Goal: Task Accomplishment & Management: Use online tool/utility

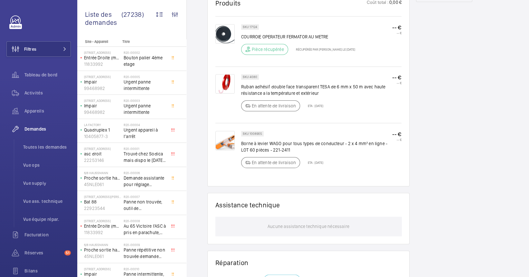
scroll to position [386, 0]
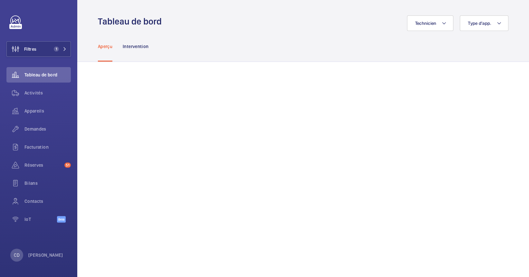
scroll to position [129, 0]
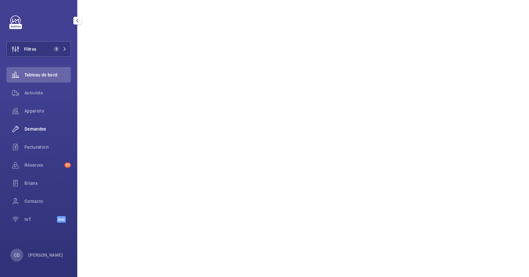
click at [43, 128] on span "Demandes" at bounding box center [47, 129] width 46 height 6
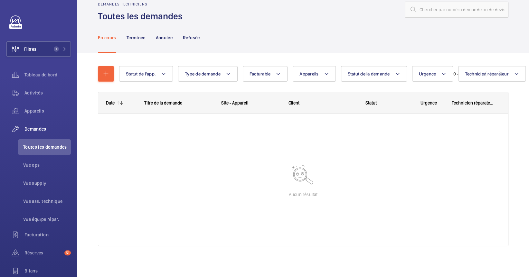
scroll to position [14, 0]
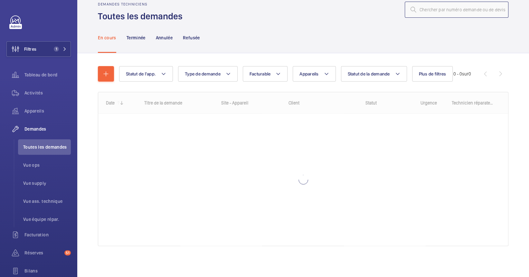
click at [464, 8] on input "text" at bounding box center [457, 10] width 104 height 16
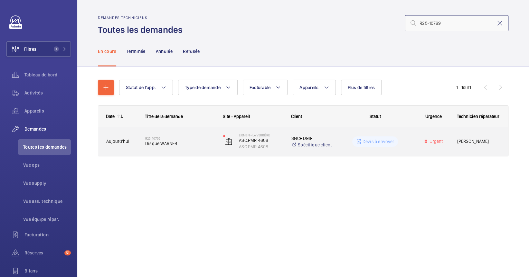
type input "R25-10769"
click at [172, 143] on span "Disque WARNER" at bounding box center [180, 143] width 70 height 6
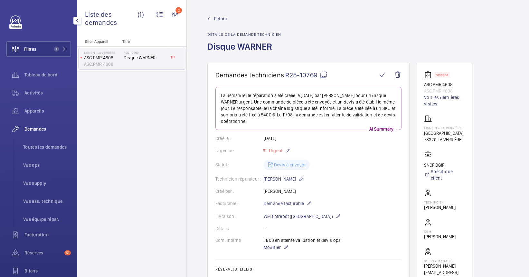
click at [32, 131] on span "Demandes" at bounding box center [47, 129] width 46 height 6
click at [41, 148] on span "Toutes les demandes" at bounding box center [47, 147] width 48 height 6
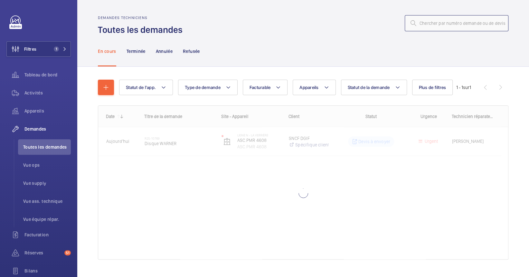
click at [459, 27] on input "text" at bounding box center [457, 23] width 104 height 16
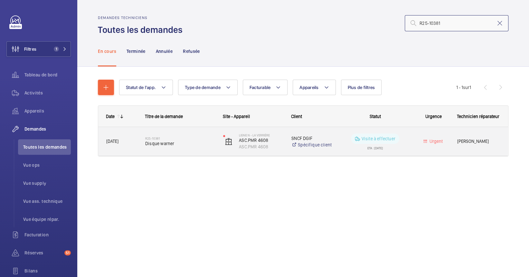
type input "R25-10381"
click at [144, 138] on div "R25-10381 Disque warner" at bounding box center [176, 141] width 77 height 29
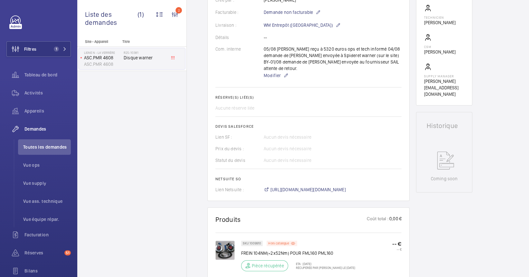
scroll to position [56, 0]
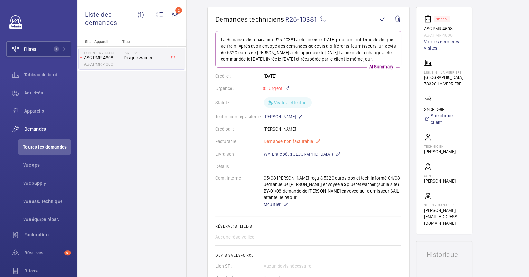
click at [317, 137] on mat-icon at bounding box center [318, 141] width 5 height 8
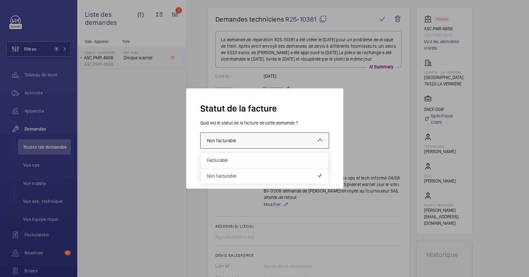
click at [289, 136] on div at bounding box center [265, 140] width 128 height 15
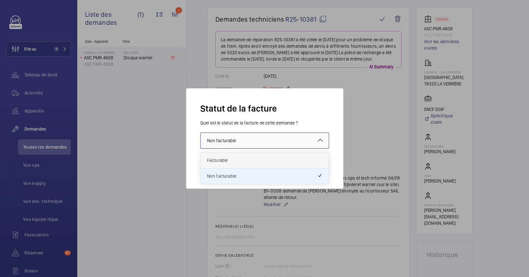
drag, startPoint x: 262, startPoint y: 167, endPoint x: 268, endPoint y: 156, distance: 12.8
click at [268, 156] on div "Facturable Non facturable" at bounding box center [265, 167] width 128 height 31
click at [275, 160] on span "Facturable" at bounding box center [264, 160] width 115 height 6
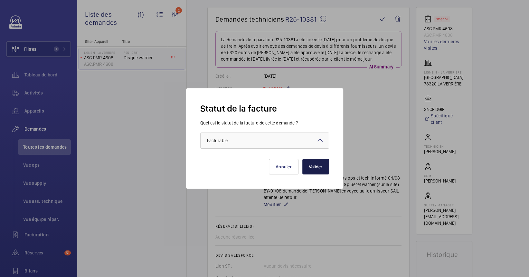
click at [317, 166] on button "Valider" at bounding box center [315, 166] width 27 height 15
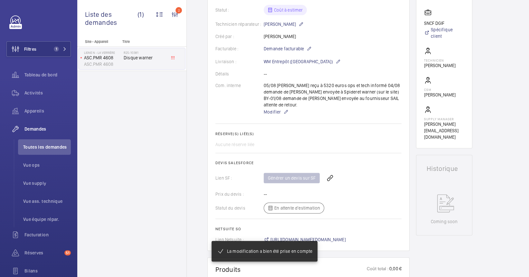
click at [306, 170] on div "Générer un devis sur SF" at bounding box center [333, 177] width 138 height 15
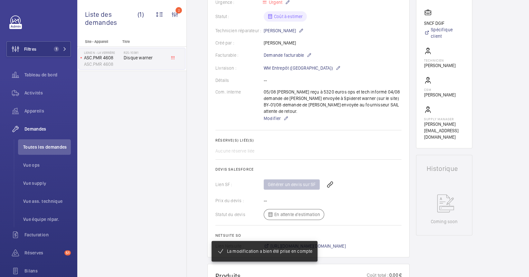
scroll to position [148, 0]
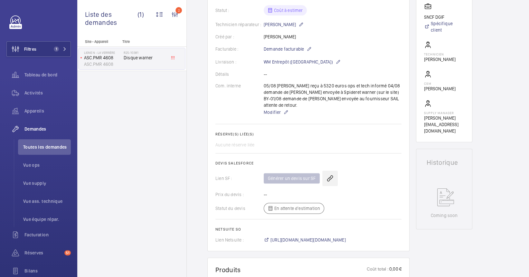
click at [329, 170] on wm-front-icon-button at bounding box center [329, 177] width 15 height 15
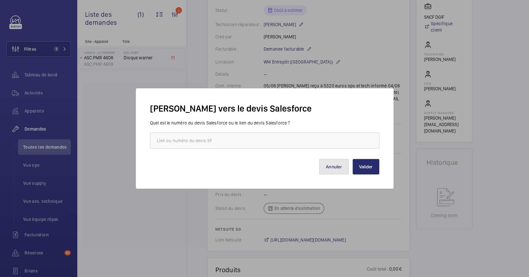
click at [332, 168] on button "Annuler" at bounding box center [334, 166] width 30 height 15
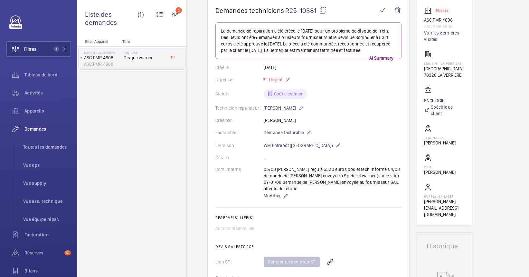
scroll to position [0, 0]
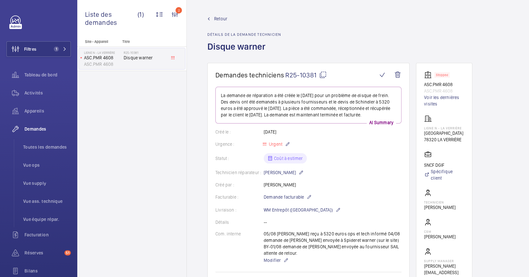
click at [112, 122] on div "Site - Appareil Titre Ligne N - La Verrière ASC.PMR 4608 ASC.PMR 4608 R25-10381…" at bounding box center [131, 157] width 109 height 237
click at [49, 121] on div "Appareils" at bounding box center [38, 112] width 64 height 18
click at [40, 120] on div "Appareils" at bounding box center [38, 112] width 64 height 18
click at [38, 112] on span "Appareils" at bounding box center [47, 111] width 46 height 6
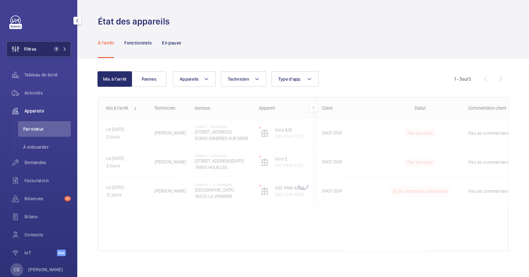
click at [51, 49] on span "1" at bounding box center [55, 48] width 8 height 5
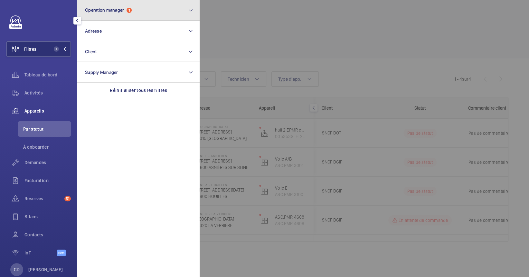
drag, startPoint x: 113, startPoint y: 12, endPoint x: 116, endPoint y: 19, distance: 7.1
click at [113, 12] on button "Operation manager 1" at bounding box center [138, 10] width 122 height 21
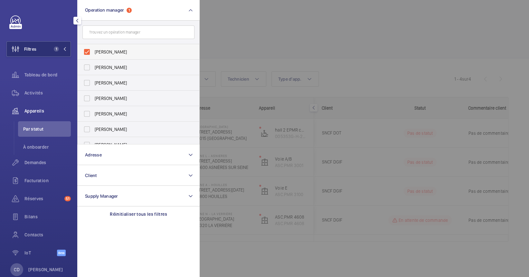
click at [127, 52] on span "[PERSON_NAME]" at bounding box center [139, 52] width 89 height 6
click at [93, 52] on input "[PERSON_NAME]" at bounding box center [87, 51] width 13 height 13
checkbox input "false"
click at [309, 38] on div at bounding box center [464, 138] width 529 height 277
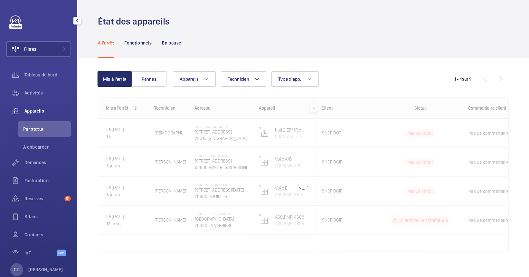
click at [45, 95] on span "Activités" at bounding box center [47, 93] width 46 height 6
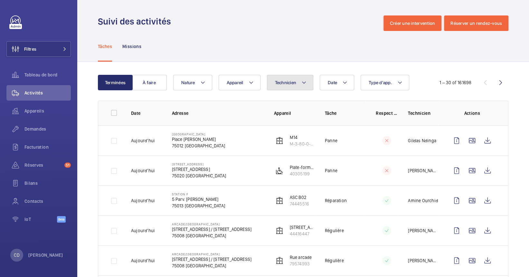
click at [301, 81] on mat-icon at bounding box center [303, 83] width 5 height 8
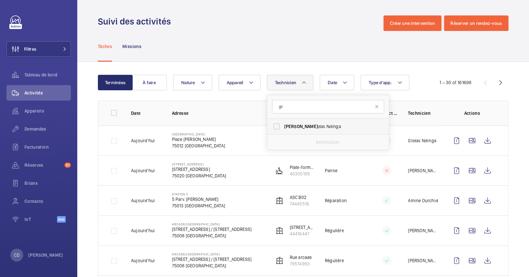
type input "gil"
click at [346, 134] on label "Gil das Ndinga" at bounding box center [323, 126] width 112 height 15
click at [283, 133] on input "Gil das Ndinga" at bounding box center [276, 126] width 13 height 13
checkbox input "true"
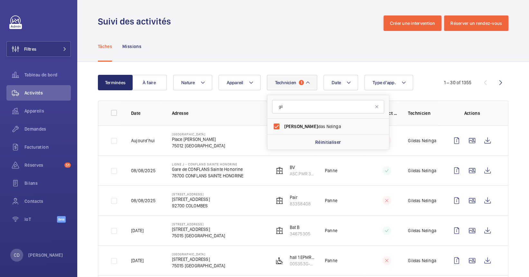
click at [186, 28] on div "Suivi des activités Créer une intervention Réserver un rendez-vous" at bounding box center [303, 22] width 411 height 15
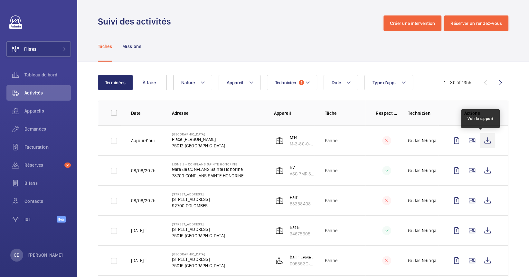
click at [482, 142] on wm-front-icon-button at bounding box center [487, 140] width 15 height 15
click at [71, 51] on div "Filtres Tableau de bord Activités Appareils Demandes Facturation Réserves 51 Bi…" at bounding box center [38, 138] width 77 height 277
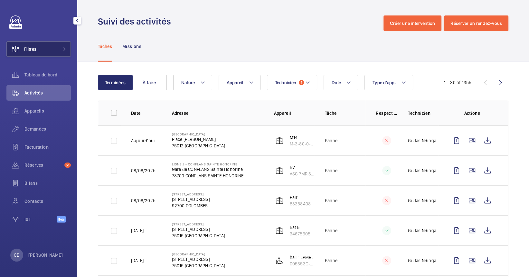
click at [66, 49] on mat-icon at bounding box center [65, 49] width 4 height 4
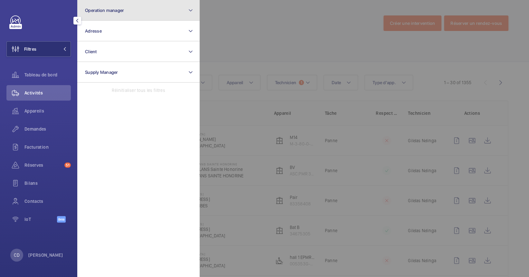
click at [128, 12] on button "Operation manager" at bounding box center [138, 10] width 122 height 21
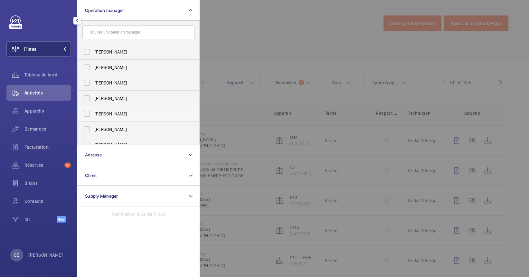
click at [137, 107] on label "[PERSON_NAME]" at bounding box center [134, 113] width 112 height 15
click at [93, 107] on input "[PERSON_NAME]" at bounding box center [87, 113] width 13 height 13
checkbox input "true"
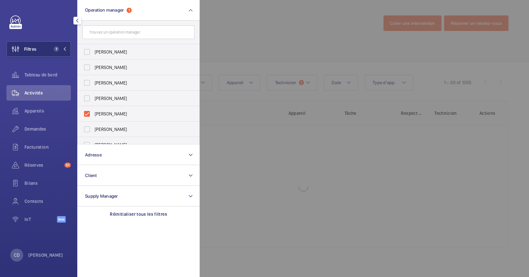
click at [283, 22] on div at bounding box center [464, 138] width 529 height 277
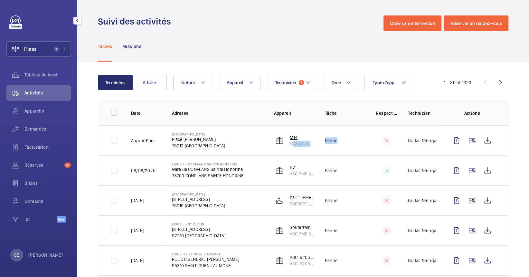
drag, startPoint x: 357, startPoint y: 142, endPoint x: 281, endPoint y: 141, distance: 75.4
click at [0, 0] on tr "Aujourd'hui Paris Gare de Lyon Place Louis Armand 75012 PARIS M14 M-3-80-0-14 P…" at bounding box center [0, 0] width 0 height 0
drag, startPoint x: 281, startPoint y: 141, endPoint x: 224, endPoint y: 158, distance: 59.5
click at [224, 158] on td "Ligne J - CONFLANS SAINTE HONORINE Gare de CONFLANS Sainte Honorine 78700 CONFL…" at bounding box center [213, 170] width 102 height 30
click at [224, 42] on div "Tâches Missions" at bounding box center [303, 46] width 411 height 31
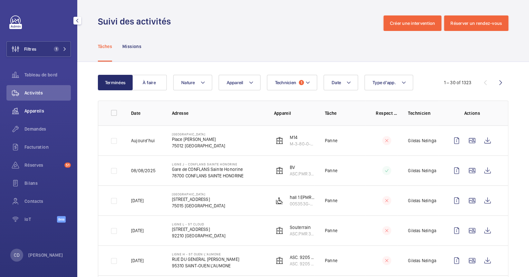
click at [40, 108] on span "Appareils" at bounding box center [47, 111] width 46 height 6
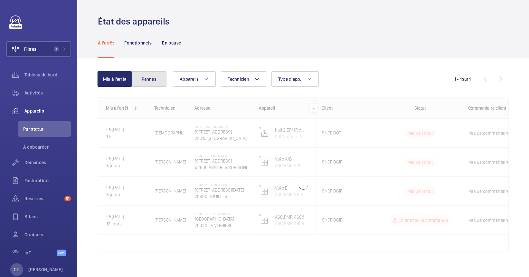
click at [159, 80] on button "Pannes" at bounding box center [149, 78] width 35 height 15
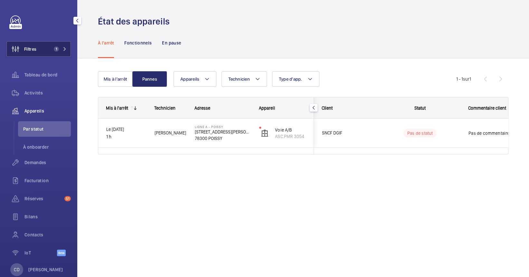
click at [57, 53] on button "Filtres 1" at bounding box center [38, 48] width 64 height 15
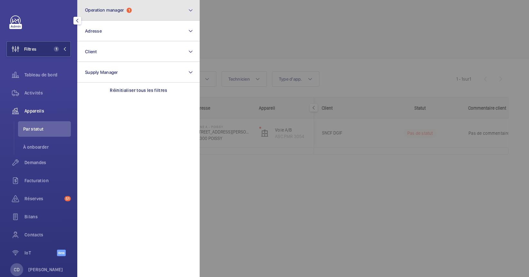
click at [126, 10] on span "Operation manager 1" at bounding box center [108, 9] width 47 height 5
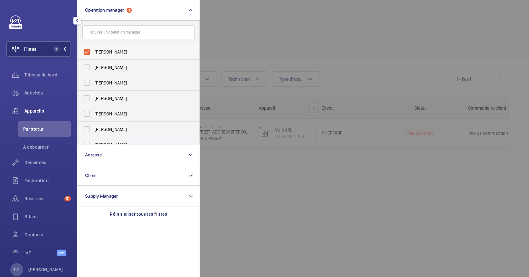
click at [128, 51] on span "[PERSON_NAME]" at bounding box center [139, 52] width 89 height 6
click at [93, 51] on input "[PERSON_NAME]" at bounding box center [87, 51] width 13 height 13
click at [128, 51] on span "[PERSON_NAME]" at bounding box center [139, 52] width 89 height 6
click at [93, 51] on input "[PERSON_NAME]" at bounding box center [87, 51] width 13 height 13
checkbox input "true"
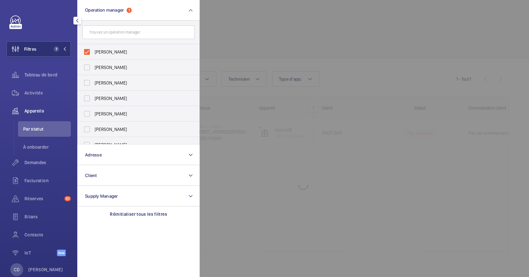
click at [315, 50] on div at bounding box center [464, 138] width 529 height 277
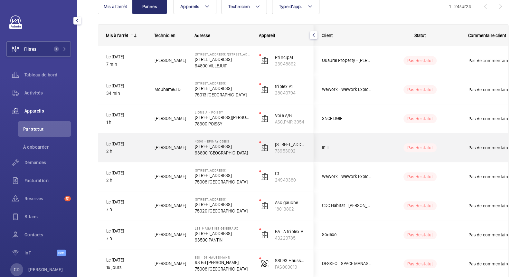
scroll to position [43, 0]
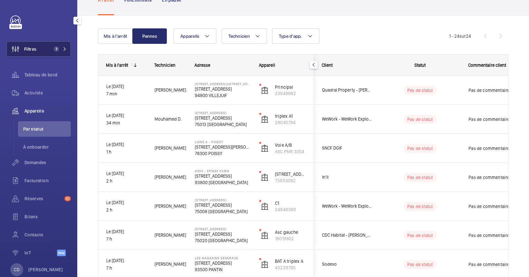
click at [48, 45] on button "Filtres 1" at bounding box center [38, 48] width 64 height 15
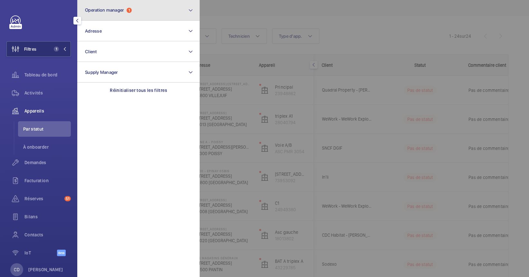
click at [128, 18] on button "Operation manager 1" at bounding box center [138, 10] width 122 height 21
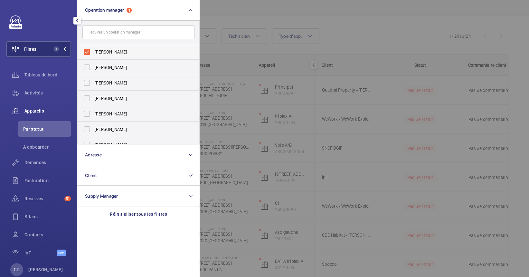
click at [122, 49] on span "[PERSON_NAME]" at bounding box center [139, 52] width 89 height 6
click at [93, 49] on input "[PERSON_NAME]" at bounding box center [87, 51] width 13 height 13
click at [134, 53] on span "[PERSON_NAME]" at bounding box center [139, 52] width 89 height 6
click at [93, 53] on input "[PERSON_NAME]" at bounding box center [87, 51] width 13 height 13
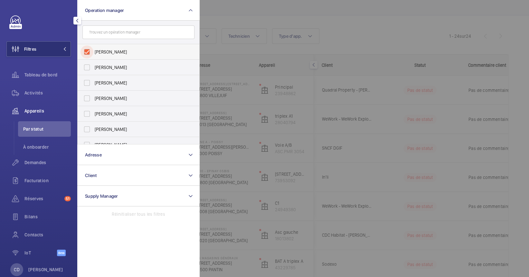
checkbox input "true"
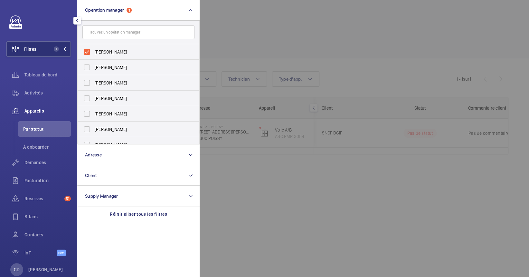
click at [313, 47] on div at bounding box center [464, 138] width 529 height 277
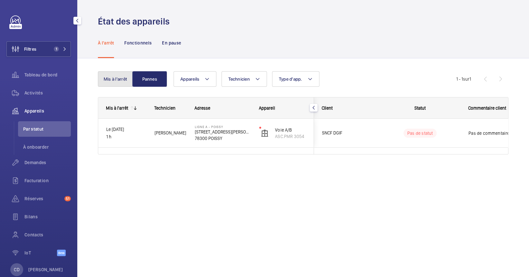
click at [122, 75] on button "Mis à l'arrêt" at bounding box center [115, 78] width 35 height 15
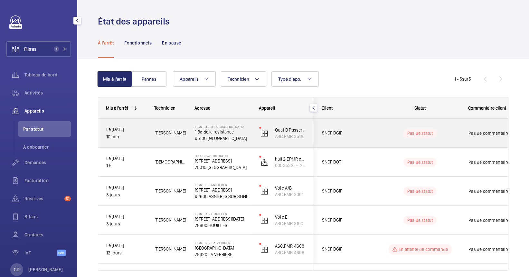
click at [142, 134] on p "10 min" at bounding box center [126, 136] width 40 height 7
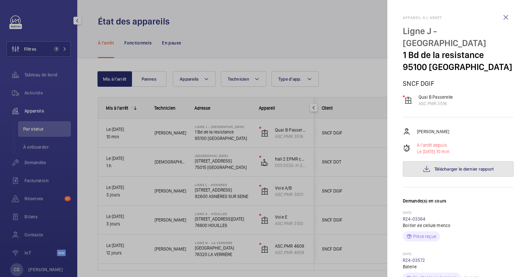
click at [425, 161] on button "Télécharger le dernier rapport" at bounding box center [458, 168] width 111 height 15
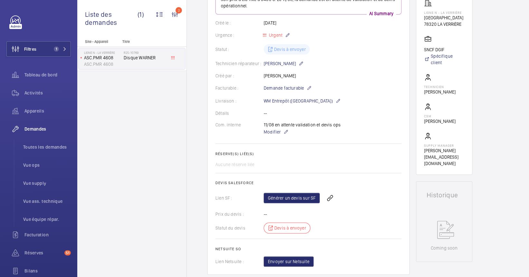
scroll to position [129, 0]
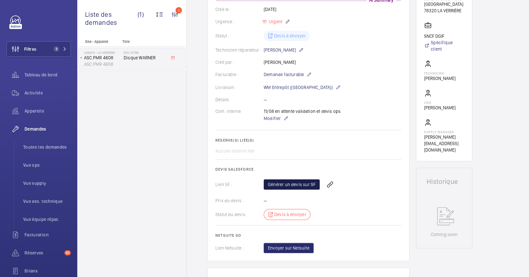
click at [301, 180] on link "Générer un devis sur SF" at bounding box center [292, 184] width 56 height 10
click at [48, 75] on span "Tableau de bord" at bounding box center [47, 74] width 46 height 6
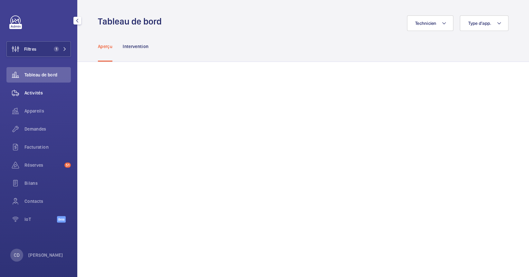
click at [41, 95] on span "Activités" at bounding box center [47, 93] width 46 height 6
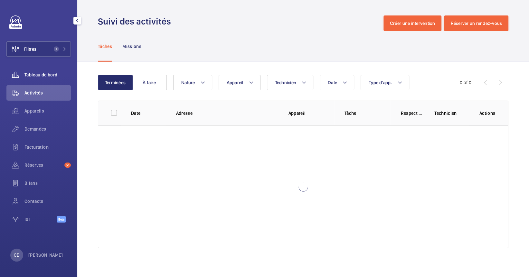
click at [41, 79] on div "Tableau de bord" at bounding box center [38, 74] width 64 height 15
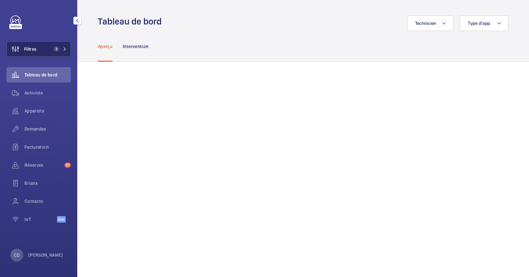
click at [49, 45] on button "Filtres 1" at bounding box center [38, 48] width 64 height 15
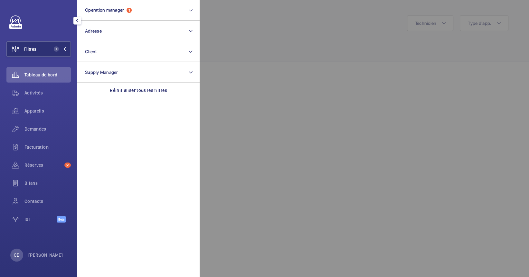
click at [271, 62] on div at bounding box center [464, 138] width 529 height 277
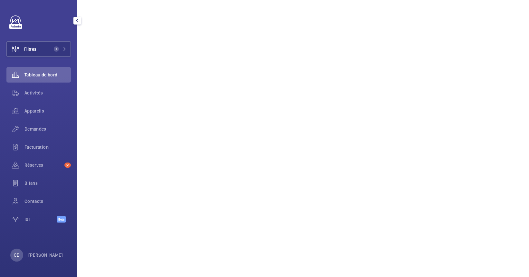
scroll to position [129, 0]
click at [61, 51] on span "1" at bounding box center [58, 48] width 15 height 5
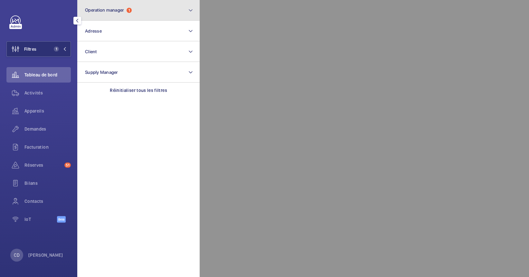
click at [108, 13] on button "Operation manager 1" at bounding box center [138, 10] width 122 height 21
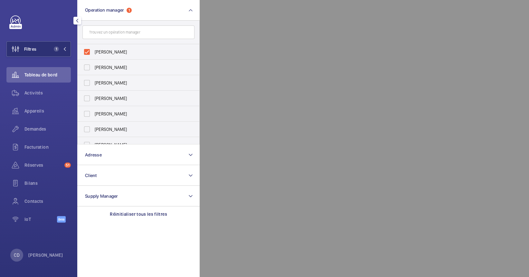
click at [258, 116] on div at bounding box center [464, 138] width 529 height 277
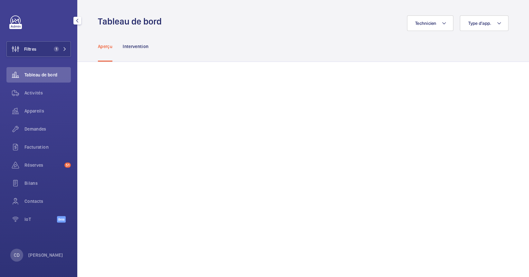
scroll to position [0, 0]
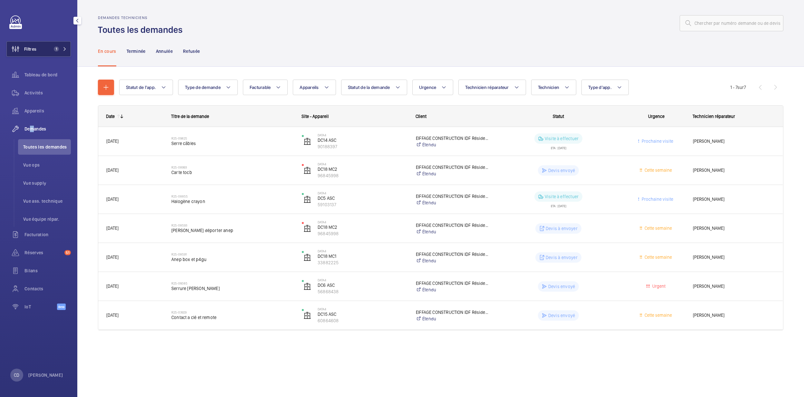
click at [28, 44] on span "Filtres" at bounding box center [22, 48] width 30 height 15
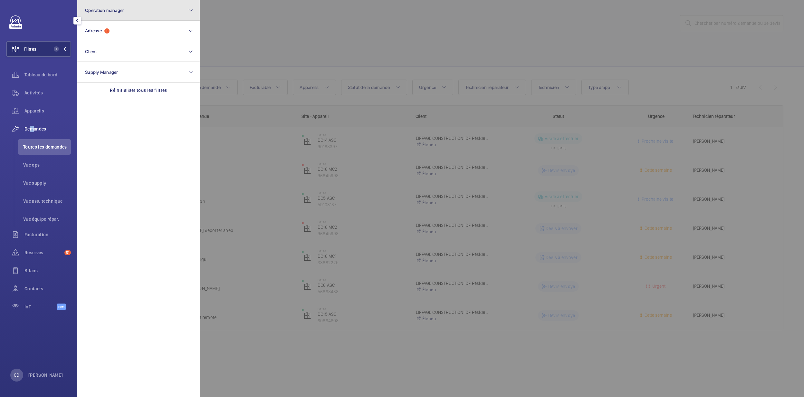
click at [98, 9] on span "Operation manager" at bounding box center [104, 10] width 39 height 5
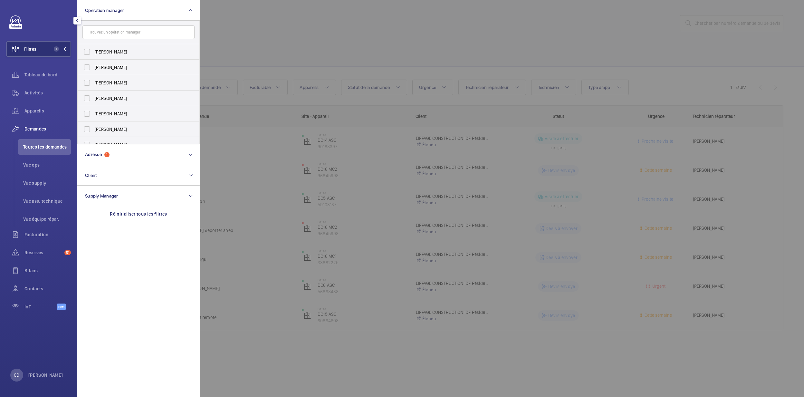
click at [305, 76] on div at bounding box center [602, 198] width 804 height 397
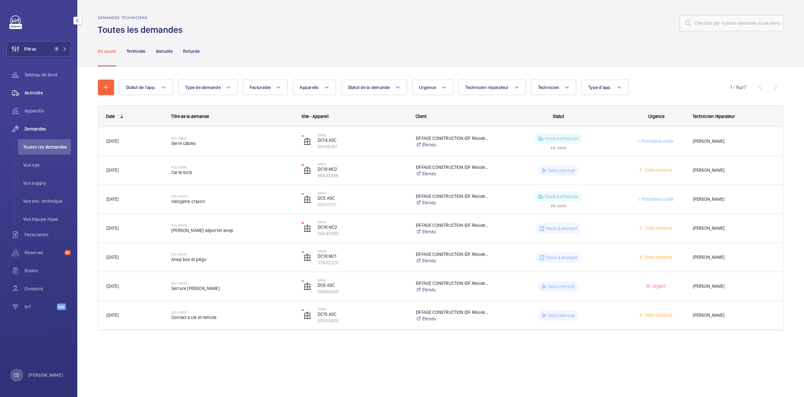
click at [33, 88] on div "Activités" at bounding box center [38, 92] width 64 height 15
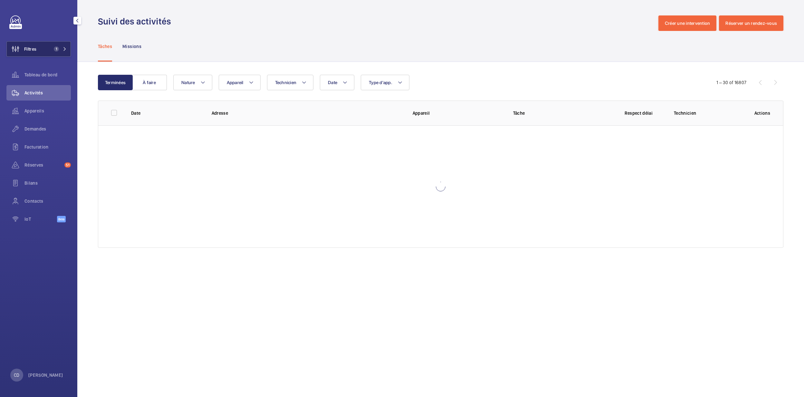
click at [61, 44] on button "Filtres 1" at bounding box center [38, 48] width 64 height 15
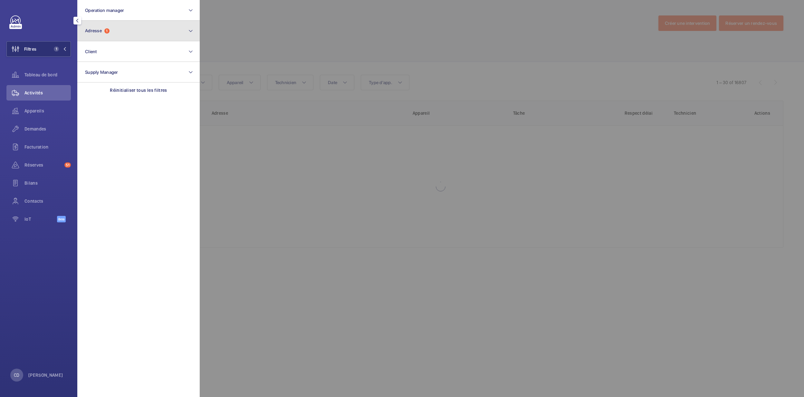
click at [128, 28] on button "Adresse 1" at bounding box center [138, 31] width 122 height 21
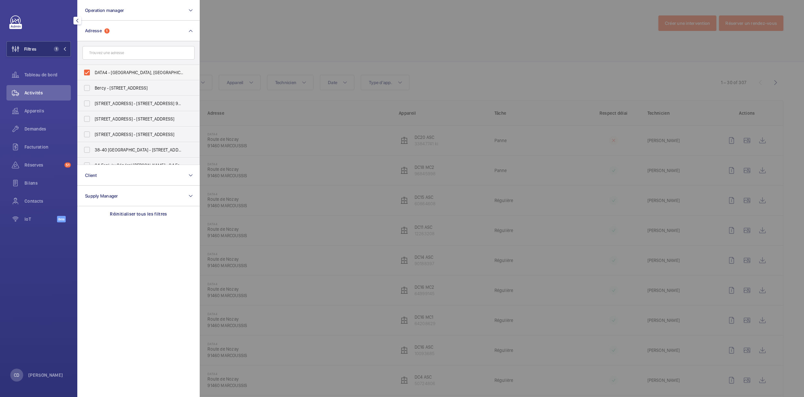
click at [117, 67] on label "DATA4 - Route de Nozay, MARCOUSSIS 91460" at bounding box center [134, 72] width 112 height 15
click at [93, 67] on input "DATA4 - Route de Nozay, MARCOUSSIS 91460" at bounding box center [87, 72] width 13 height 13
checkbox input "false"
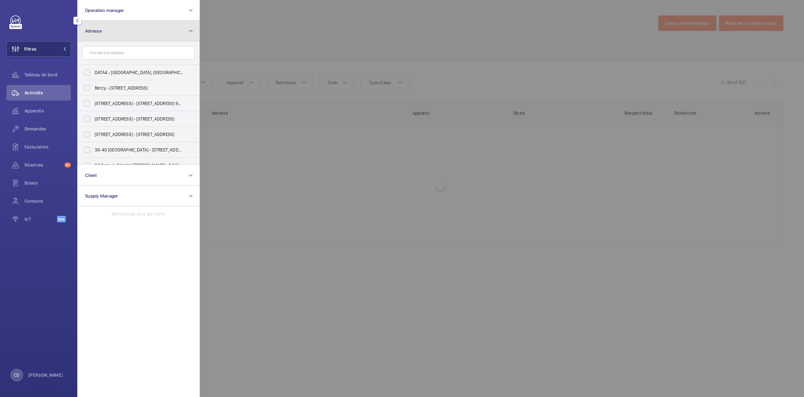
click at [120, 39] on button "Adresse" at bounding box center [138, 31] width 122 height 21
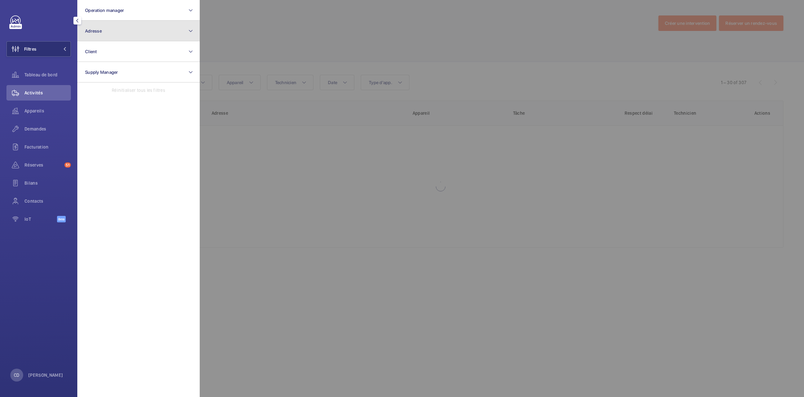
click at [119, 32] on button "Adresse" at bounding box center [138, 31] width 122 height 21
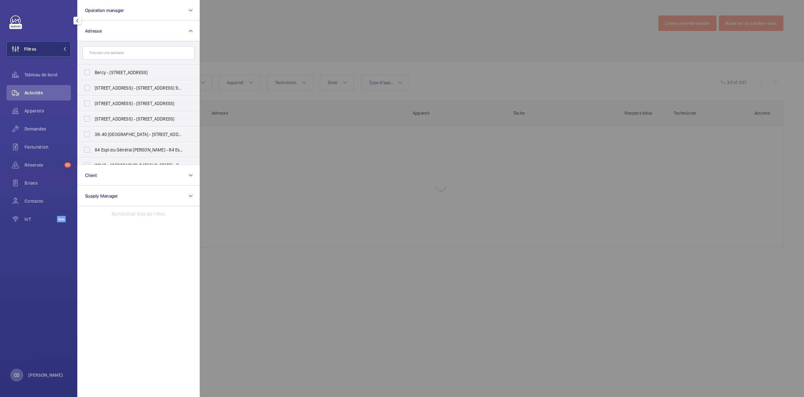
click at [126, 54] on input "text" at bounding box center [138, 53] width 112 height 14
type input "meudon"
click at [129, 97] on label "11 Rue de Paris - 11 Rue de Paris, 92190 MEUDON , MEUDON 92190" at bounding box center [134, 103] width 112 height 15
click at [93, 97] on input "11 Rue de Paris - 11 Rue de Paris, 92190 MEUDON , MEUDON 92190" at bounding box center [87, 103] width 13 height 13
checkbox input "true"
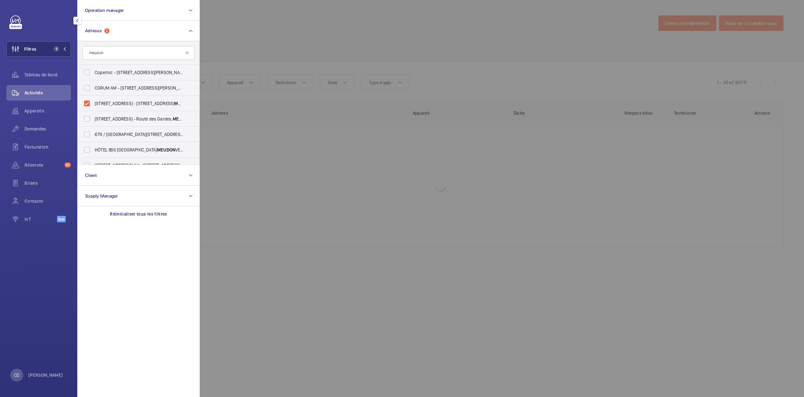
click at [384, 264] on div at bounding box center [602, 198] width 804 height 397
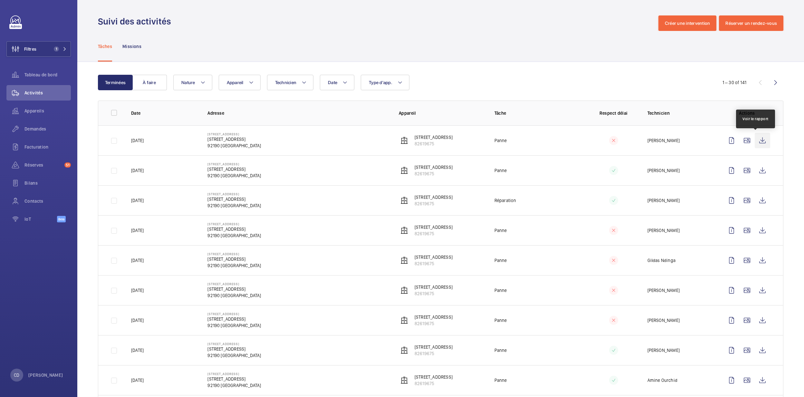
click at [755, 142] on wm-front-icon-button at bounding box center [762, 140] width 15 height 15
click at [755, 173] on wm-front-icon-button at bounding box center [762, 170] width 15 height 15
click at [755, 202] on wm-front-icon-button at bounding box center [762, 200] width 15 height 15
click at [755, 231] on wm-front-icon-button at bounding box center [762, 230] width 15 height 15
click at [755, 258] on wm-front-icon-button at bounding box center [762, 259] width 15 height 15
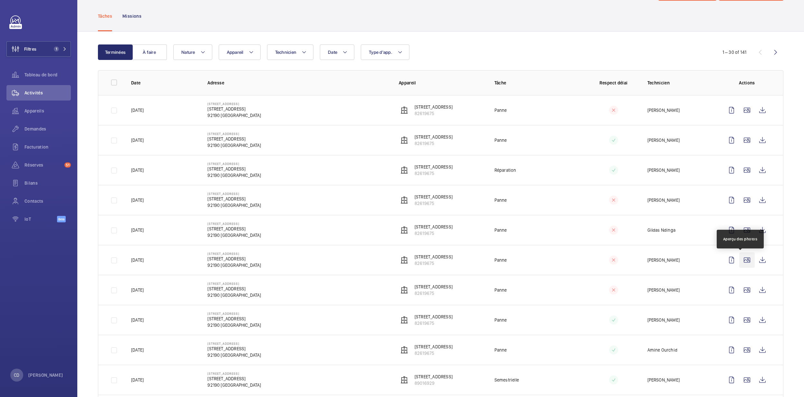
scroll to position [43, 0]
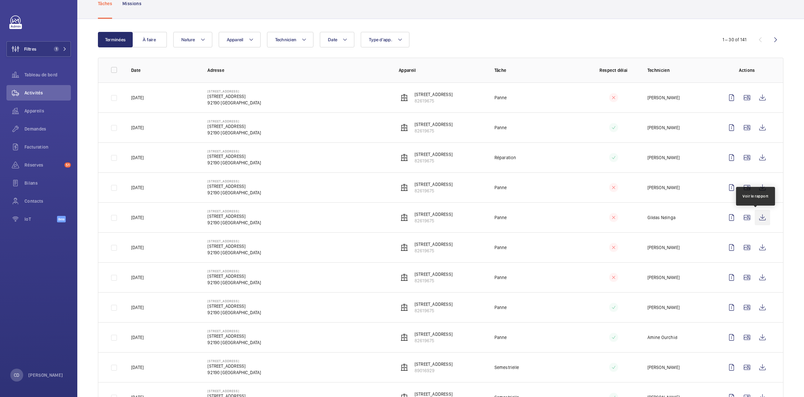
click at [755, 221] on wm-front-icon-button at bounding box center [762, 217] width 15 height 15
